Goal: Information Seeking & Learning: Learn about a topic

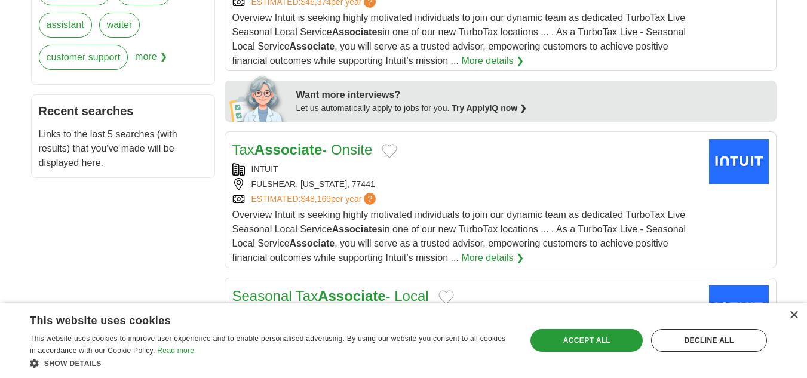
scroll to position [559, 0]
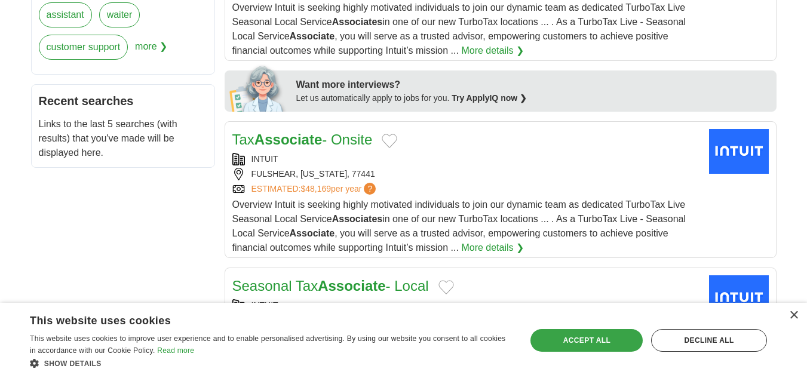
click at [562, 339] on div "Accept all" at bounding box center [587, 340] width 112 height 23
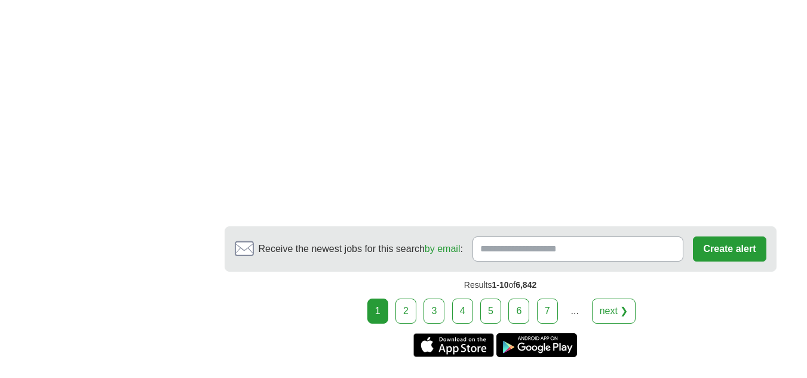
scroll to position [2143, 0]
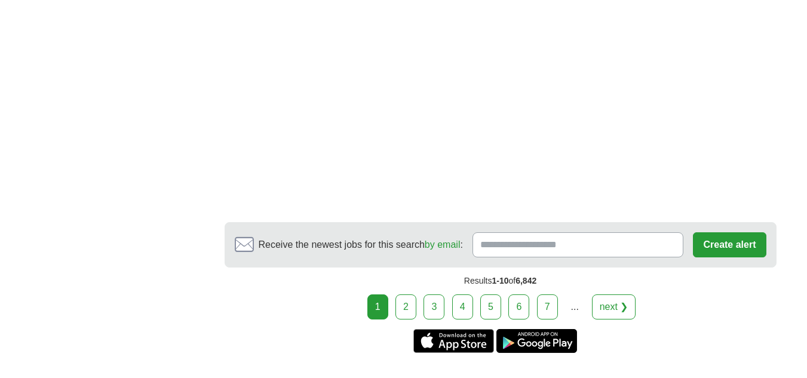
click at [409, 303] on link "2" at bounding box center [406, 307] width 21 height 25
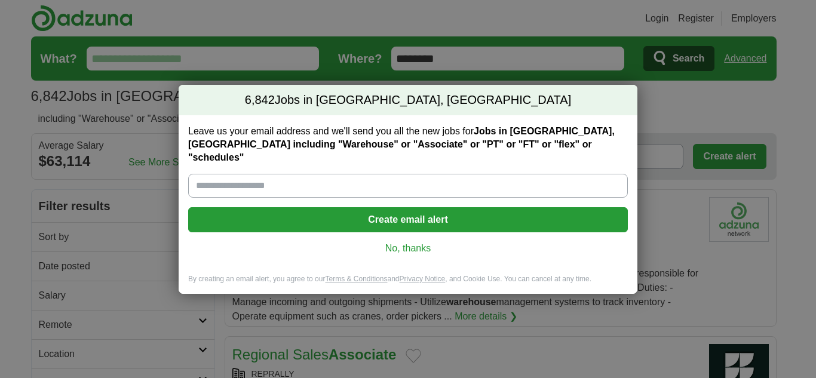
click at [400, 243] on link "No, thanks" at bounding box center [408, 248] width 421 height 13
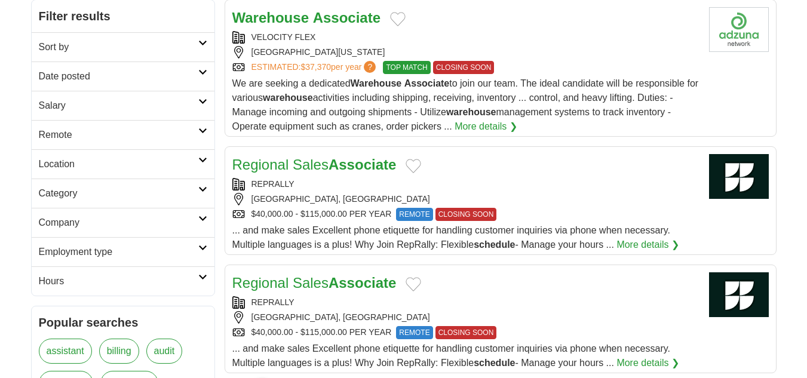
scroll to position [193, 0]
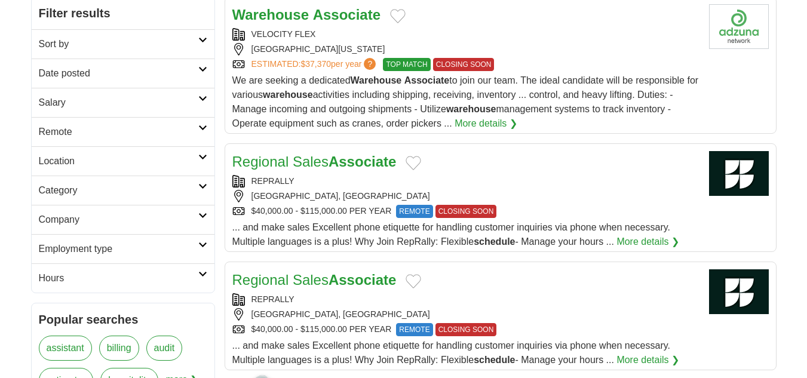
click at [501, 118] on link "More details ❯" at bounding box center [486, 124] width 63 height 14
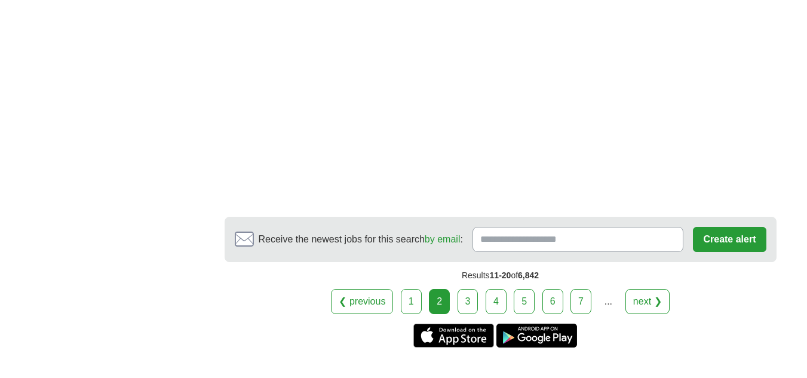
scroll to position [1995, 0]
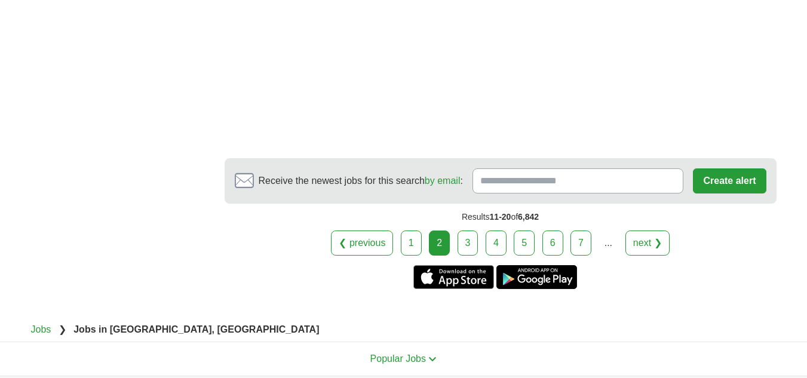
click at [467, 238] on link "3" at bounding box center [468, 243] width 21 height 25
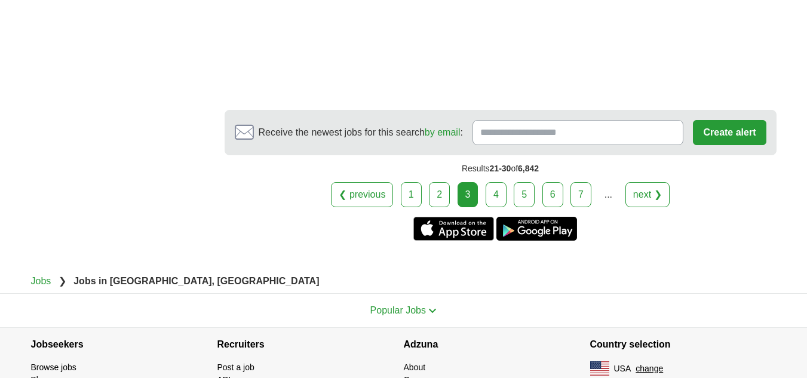
scroll to position [2043, 0]
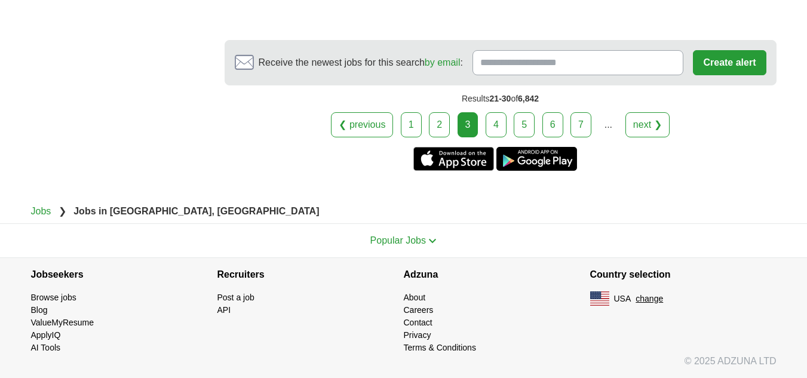
click at [495, 131] on link "4" at bounding box center [496, 124] width 21 height 25
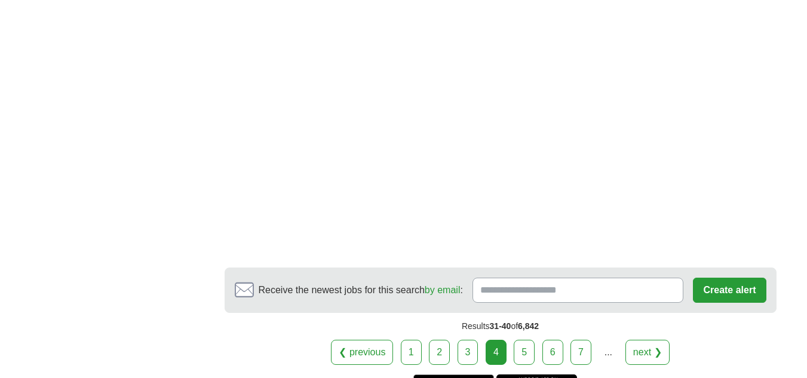
scroll to position [2058, 0]
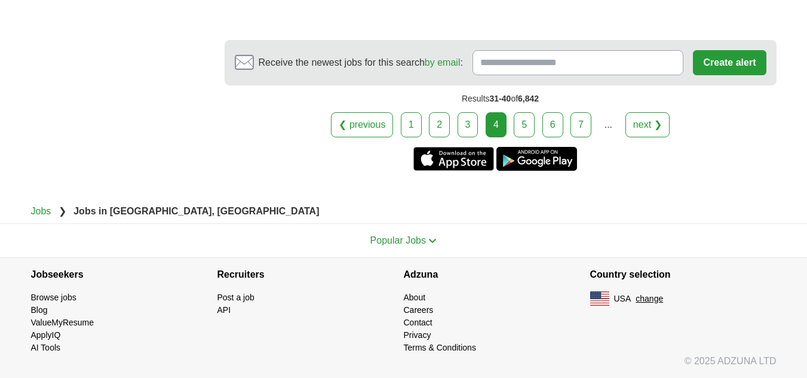
click at [517, 133] on link "5" at bounding box center [524, 124] width 21 height 25
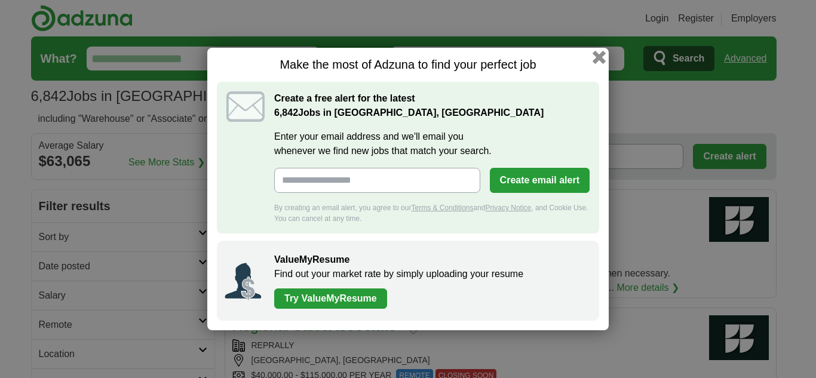
click at [599, 53] on button "button" at bounding box center [599, 57] width 13 height 13
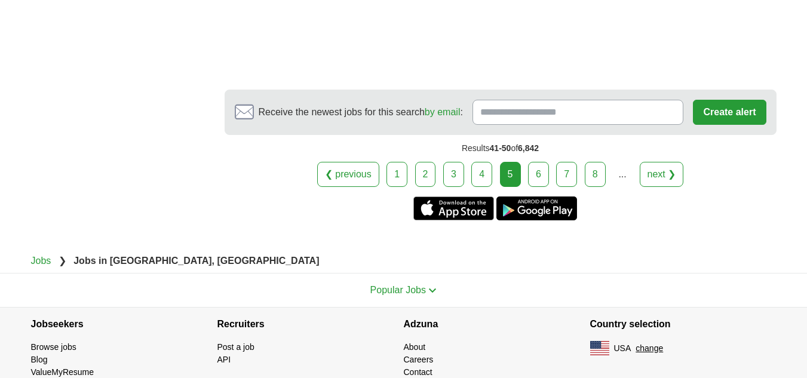
scroll to position [1994, 0]
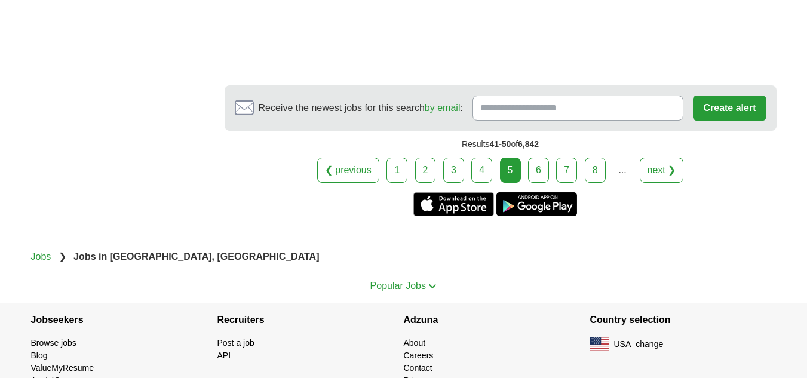
click at [529, 173] on link "6" at bounding box center [538, 170] width 21 height 25
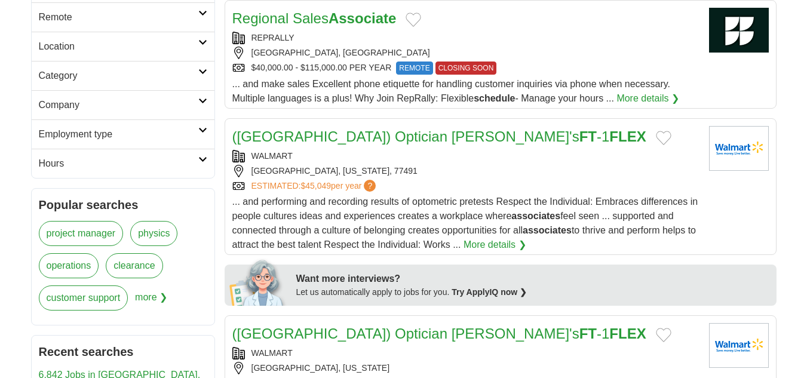
scroll to position [311, 0]
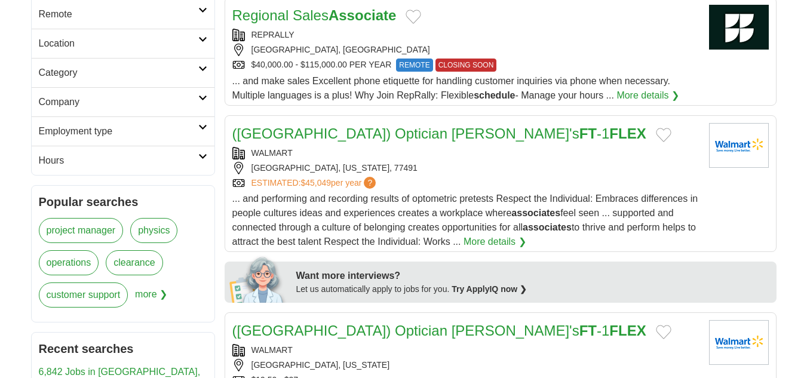
click at [365, 129] on link "([GEOGRAPHIC_DATA]) Optician [PERSON_NAME]'s FT -1 FLEX" at bounding box center [439, 133] width 414 height 16
